Goal: Task Accomplishment & Management: Manage account settings

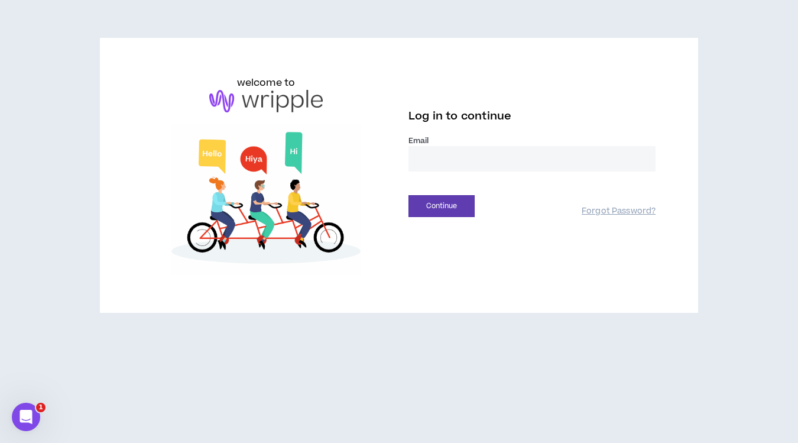
click at [439, 167] on input "email" at bounding box center [531, 158] width 247 height 25
type input "**********"
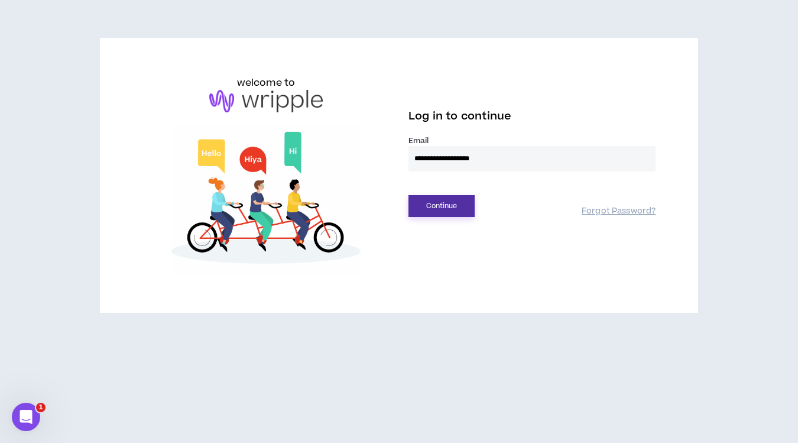
click at [438, 206] on button "Continue" at bounding box center [441, 206] width 66 height 22
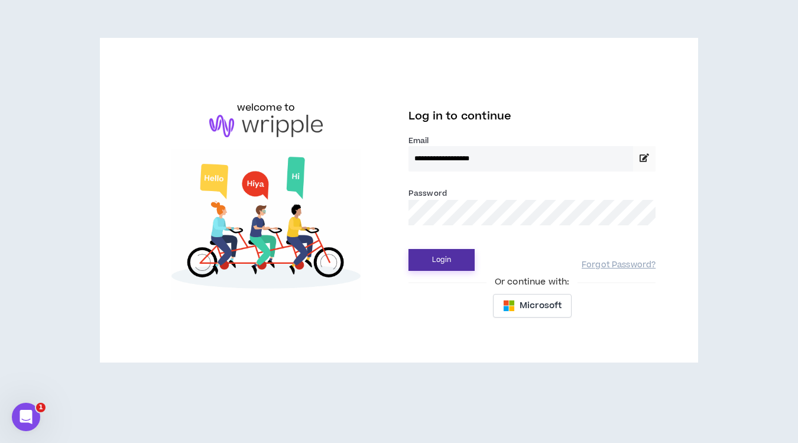
click at [431, 259] on button "Login" at bounding box center [441, 260] width 66 height 22
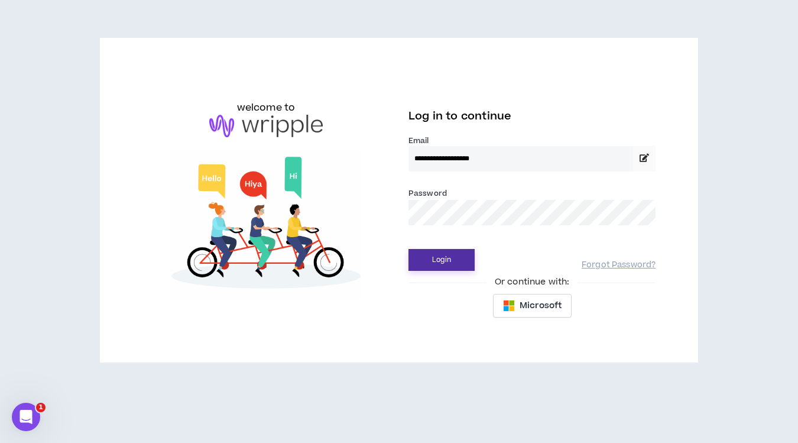
click at [434, 263] on button "Login" at bounding box center [441, 260] width 66 height 22
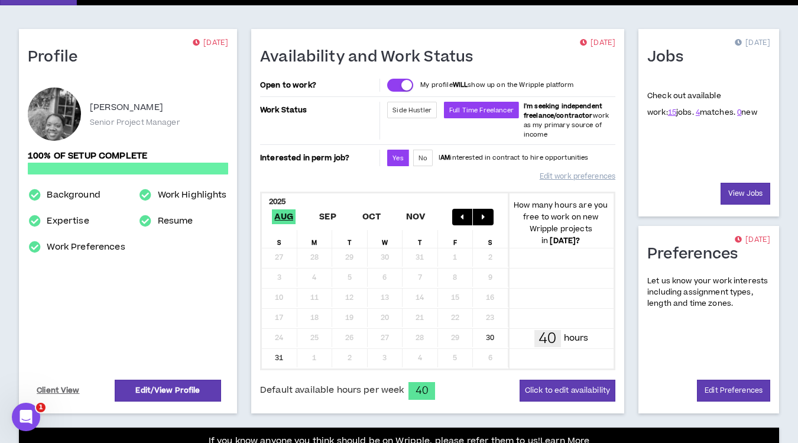
scroll to position [73, 0]
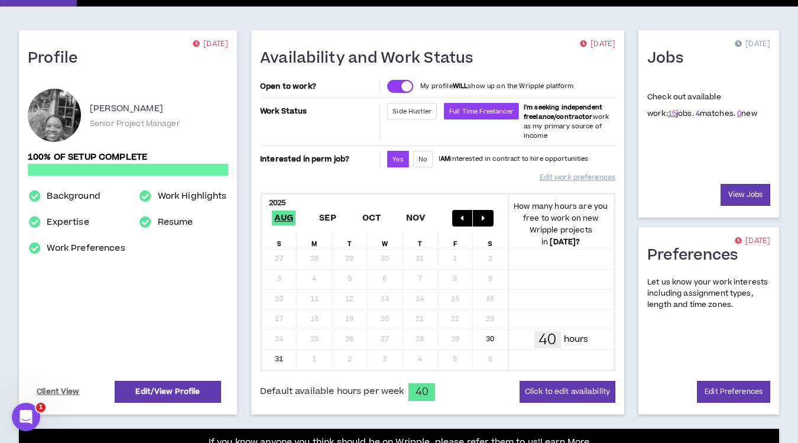
click at [696, 112] on link "4" at bounding box center [698, 113] width 4 height 11
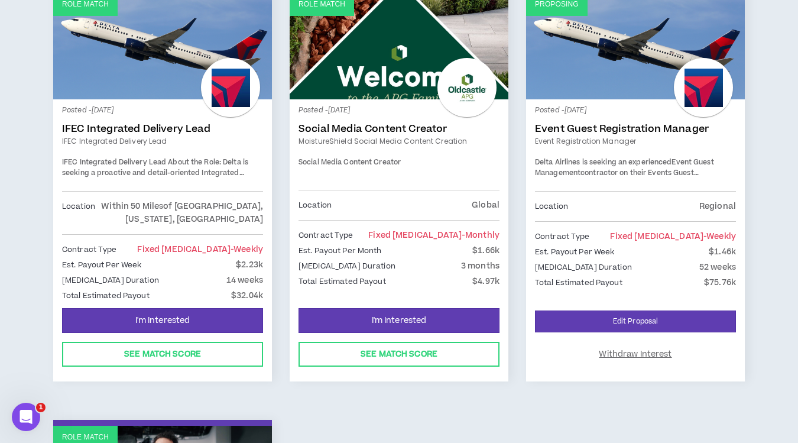
scroll to position [224, 0]
